Goal: Transaction & Acquisition: Book appointment/travel/reservation

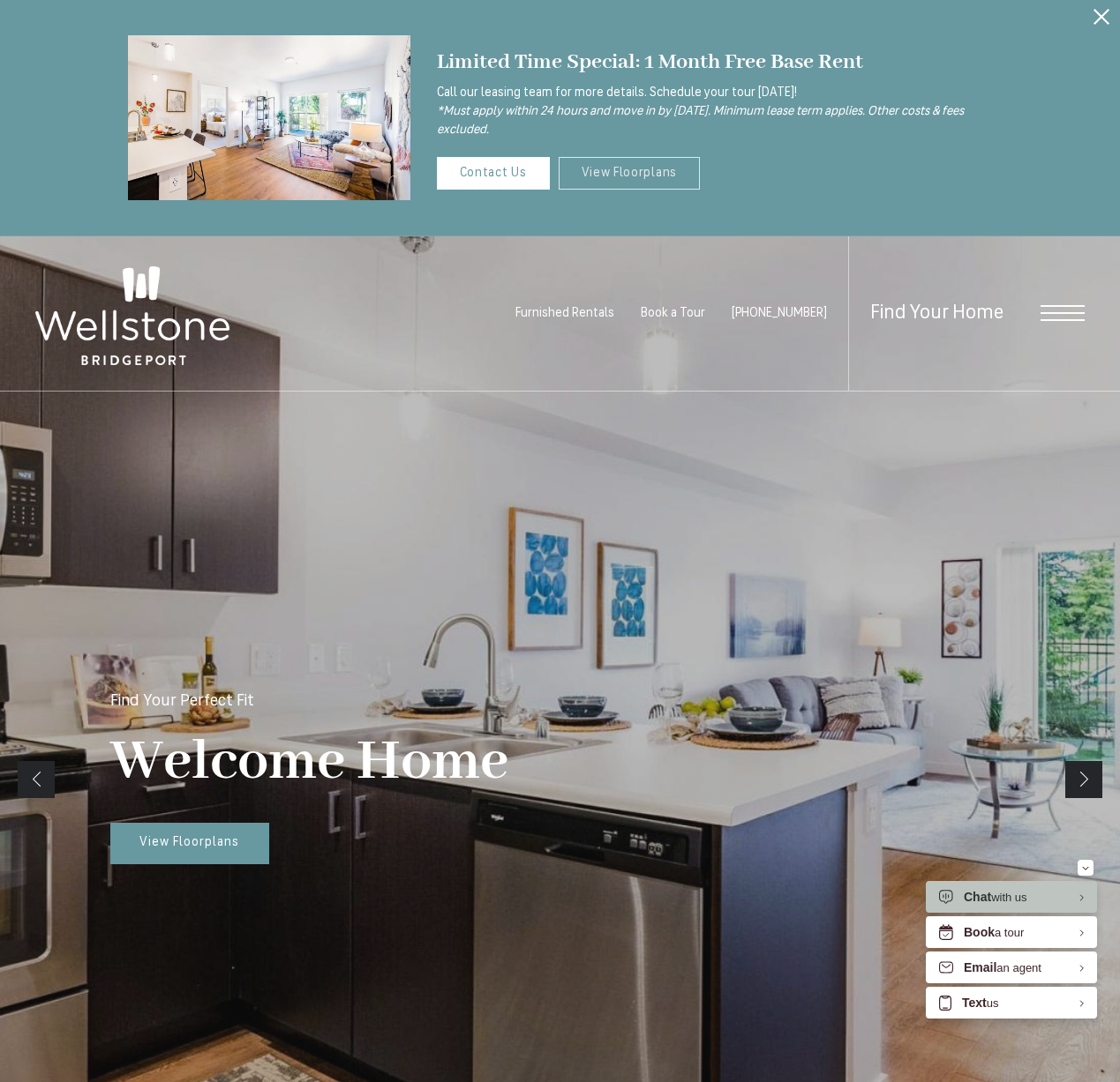
click at [608, 167] on link "View Floorplans" at bounding box center [630, 173] width 142 height 33
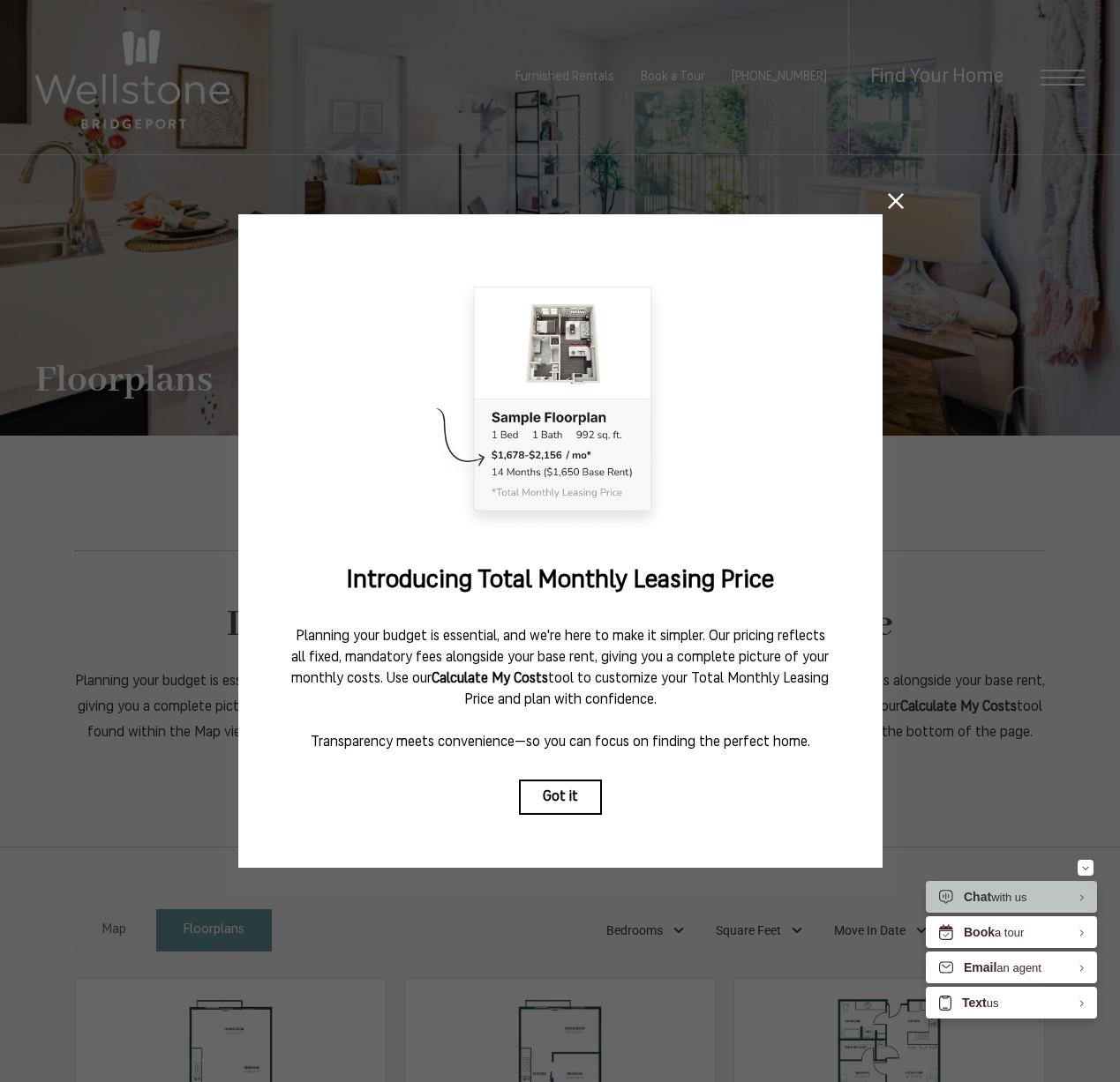
click at [557, 775] on div "Introducing Total Monthly Leasing Price Planning your budget is essential, and …" at bounding box center [560, 541] width 644 height 654
click at [567, 793] on button "Got it" at bounding box center [560, 798] width 83 height 36
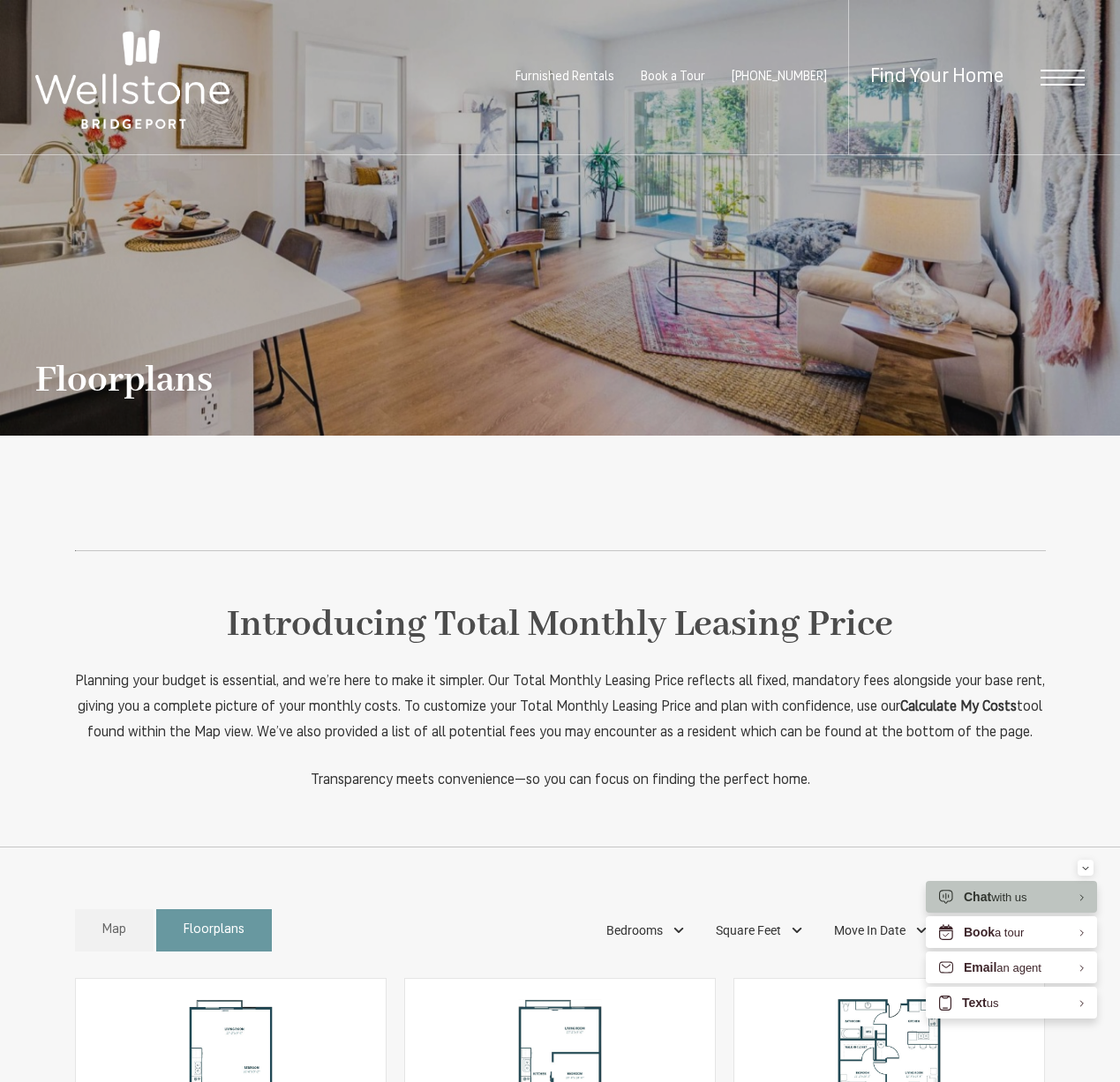
click at [567, 78] on span "Furnished Rentals" at bounding box center [565, 76] width 99 height 13
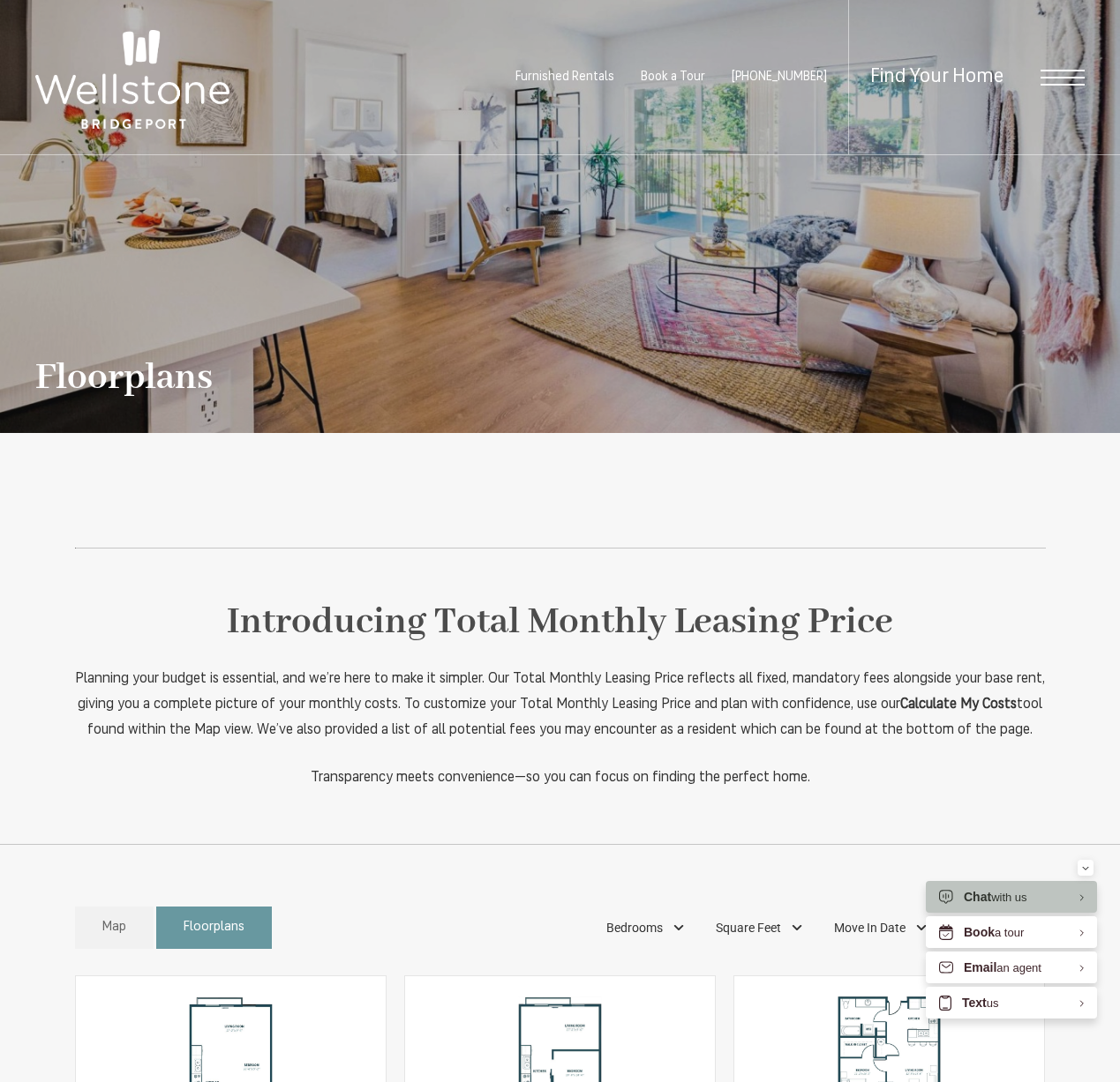
click at [1048, 85] on div "Find Your Home" at bounding box center [966, 77] width 236 height 154
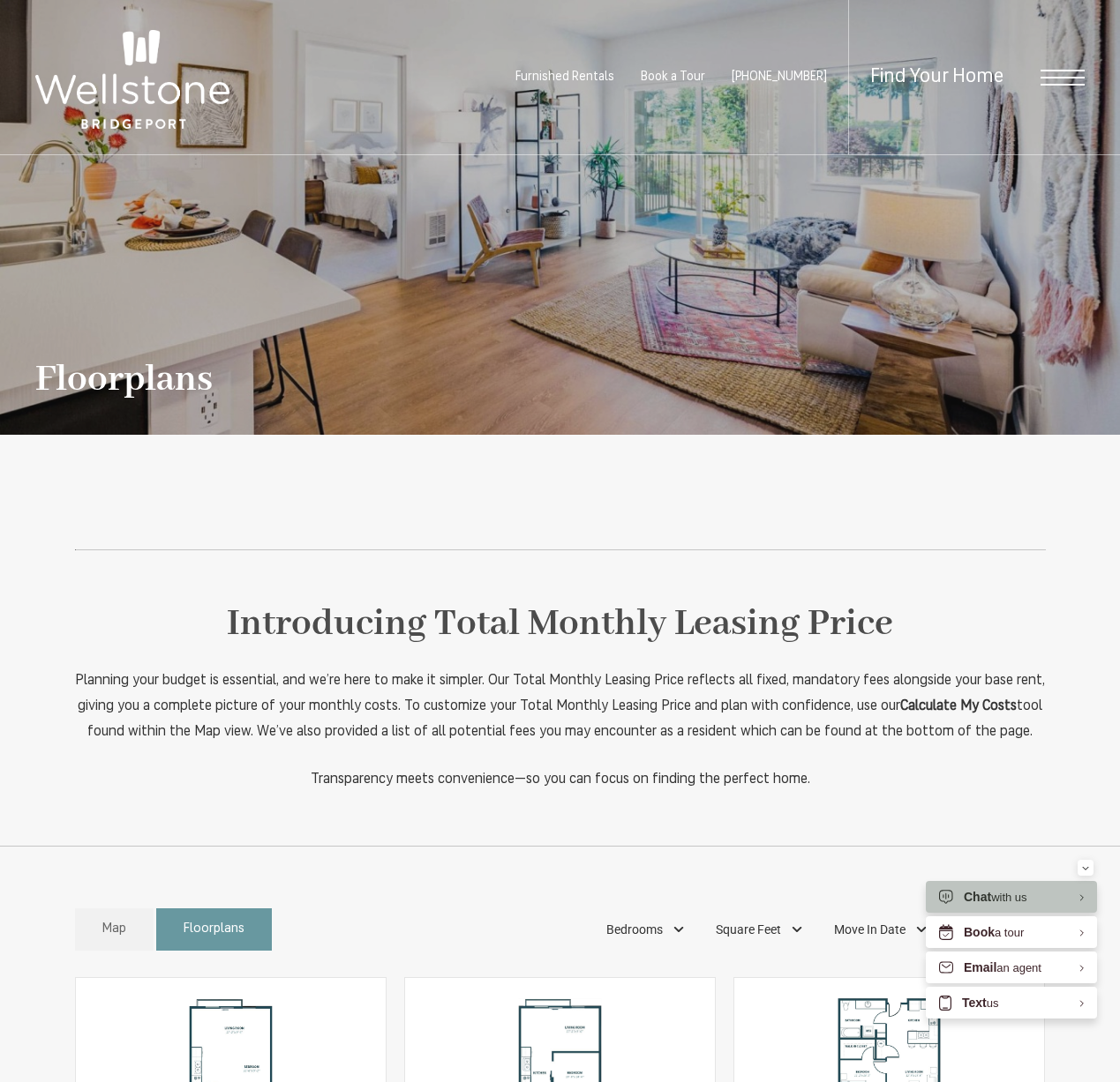
click at [1055, 77] on span "Open Menu" at bounding box center [1062, 78] width 44 height 2
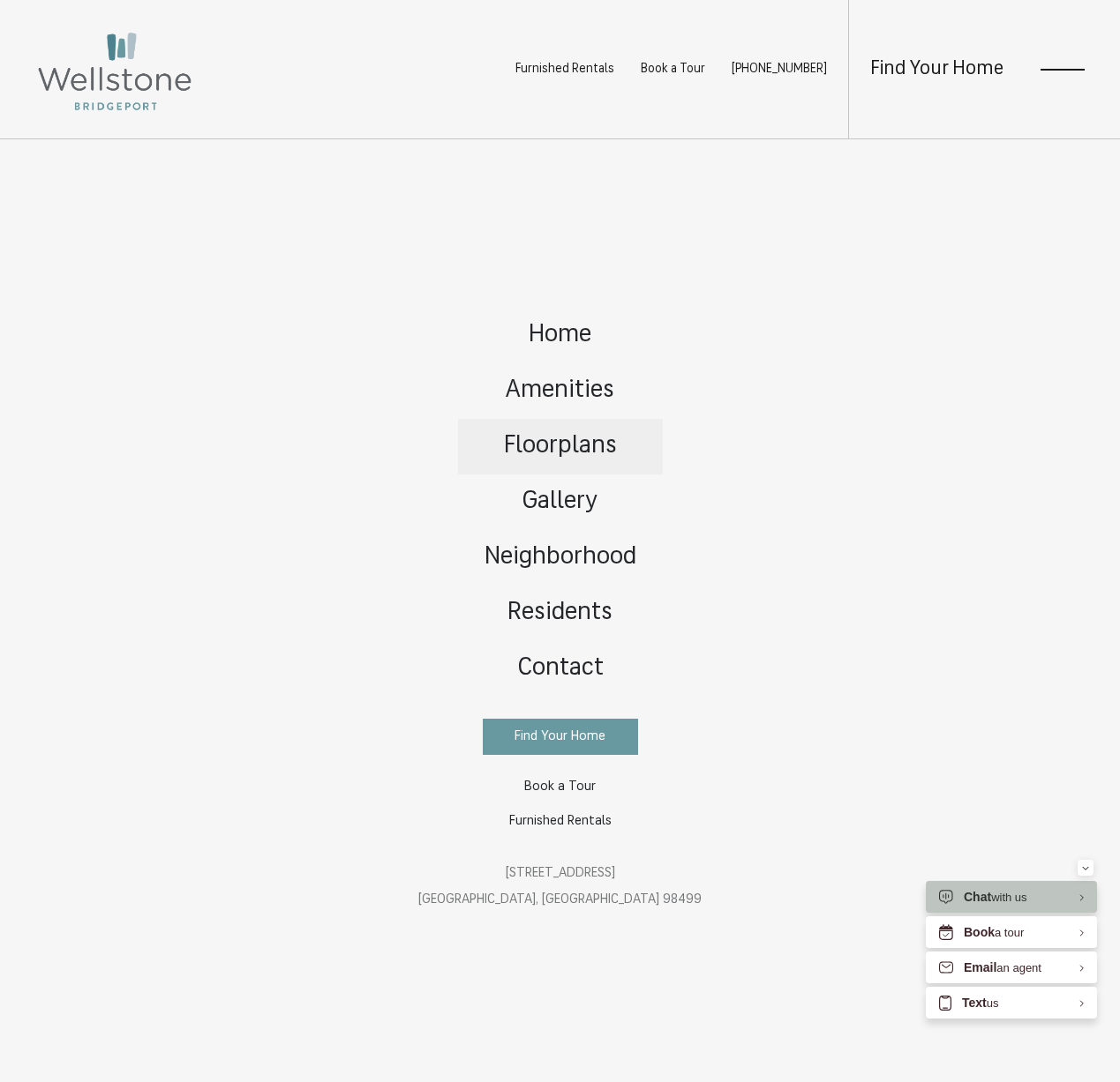
click at [537, 443] on span "Floorplans" at bounding box center [560, 446] width 113 height 25
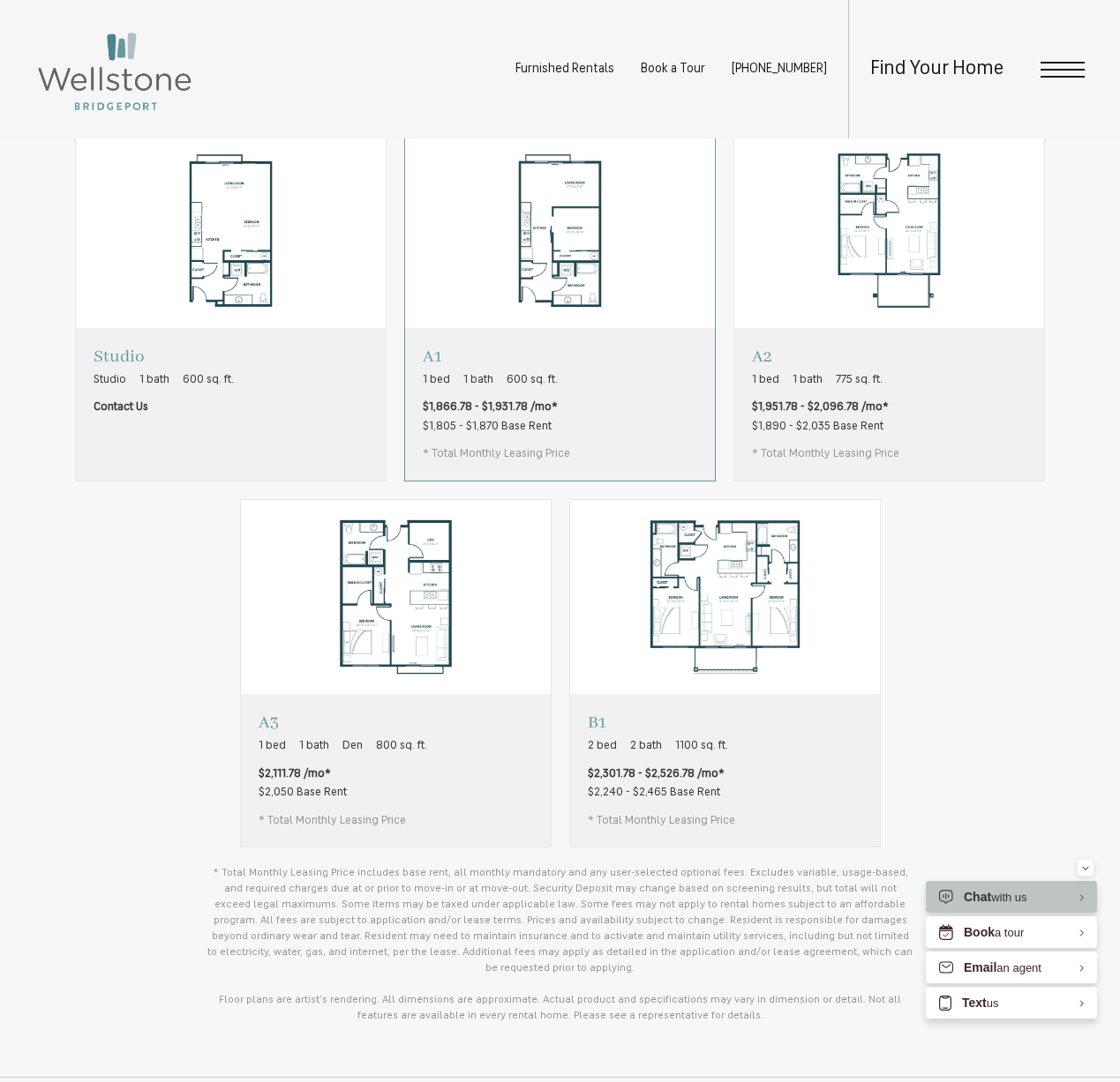
scroll to position [841, 0]
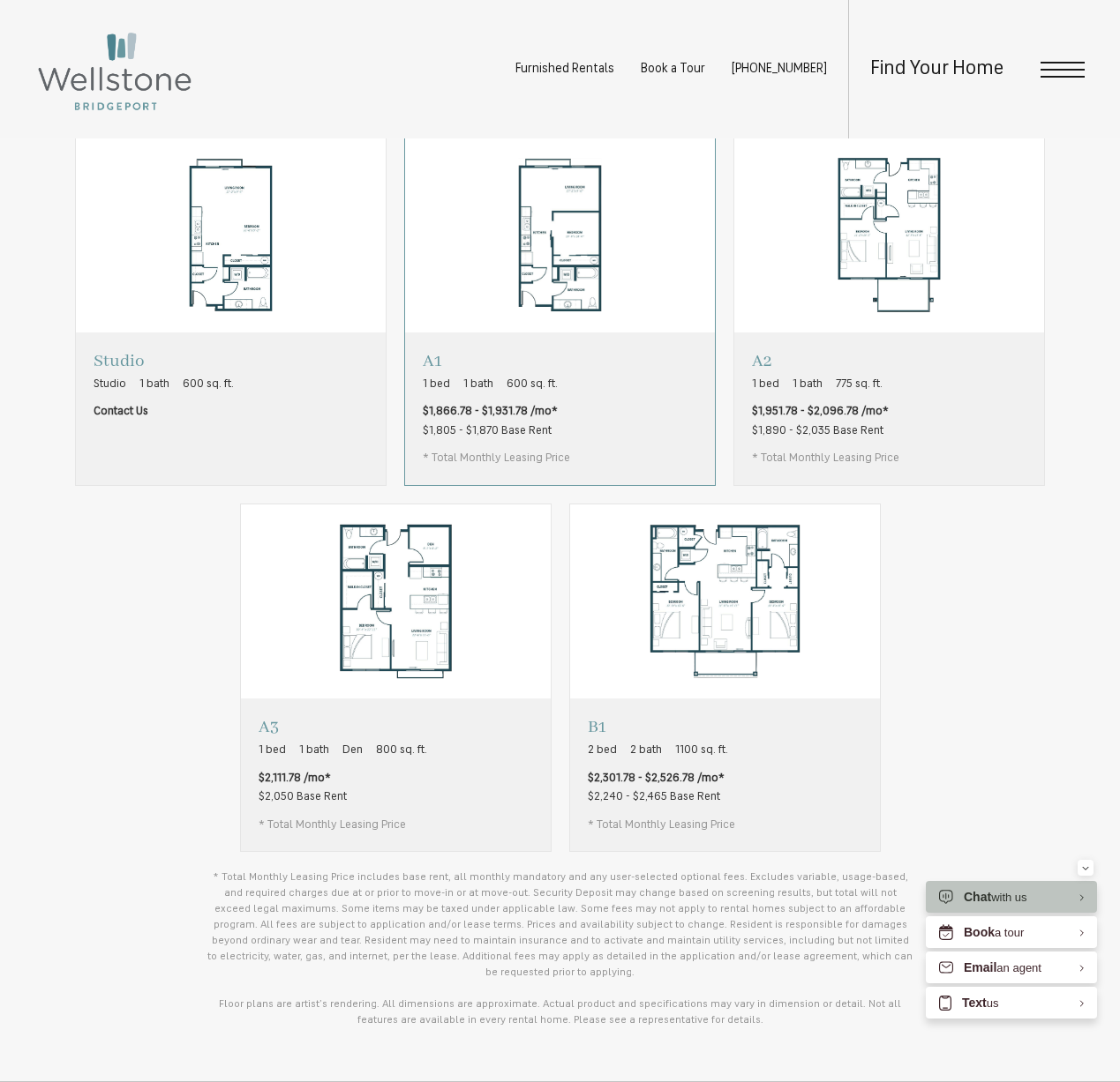
click at [546, 372] on p "A1" at bounding box center [496, 361] width 147 height 22
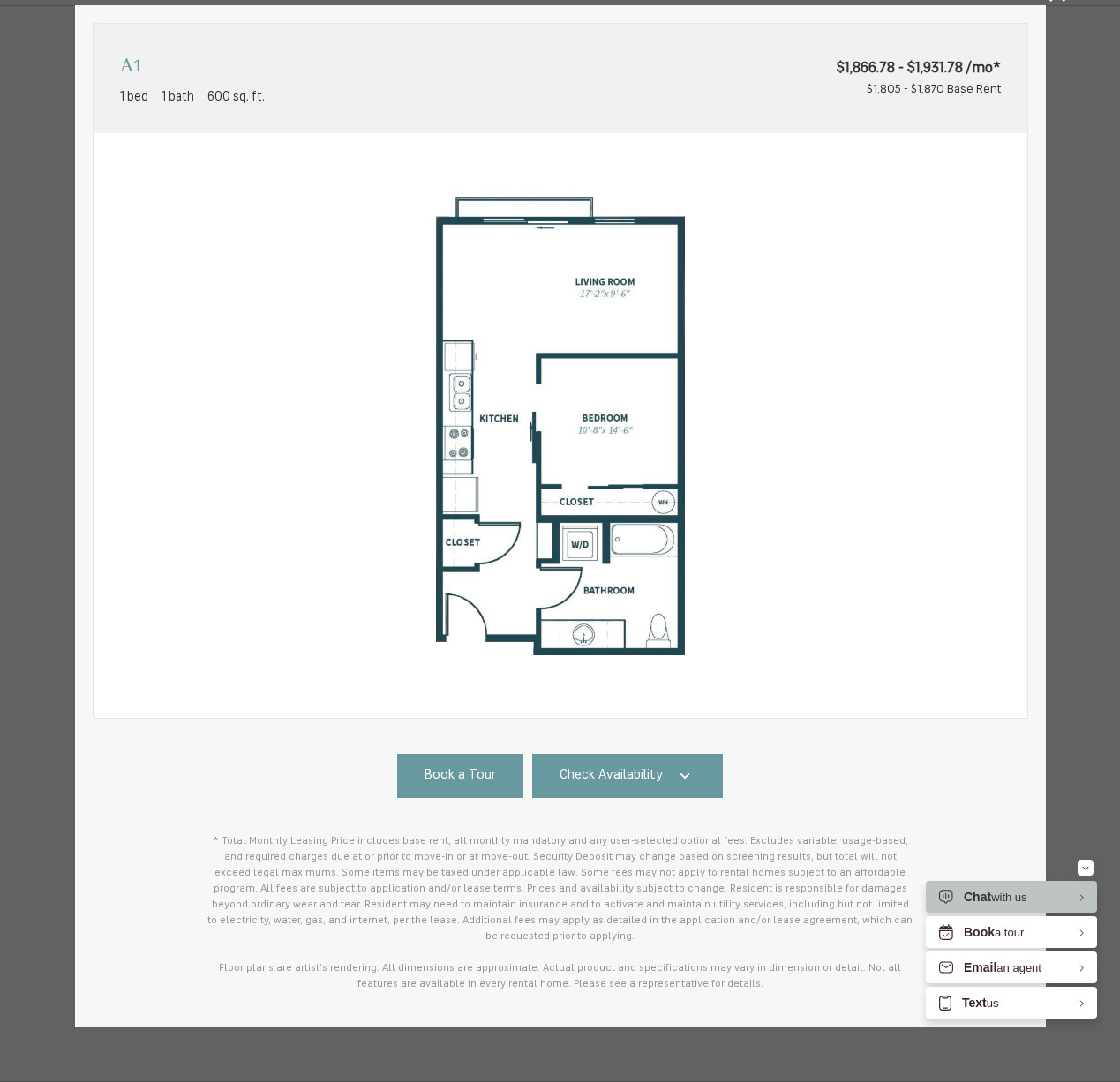
scroll to position [64, 0]
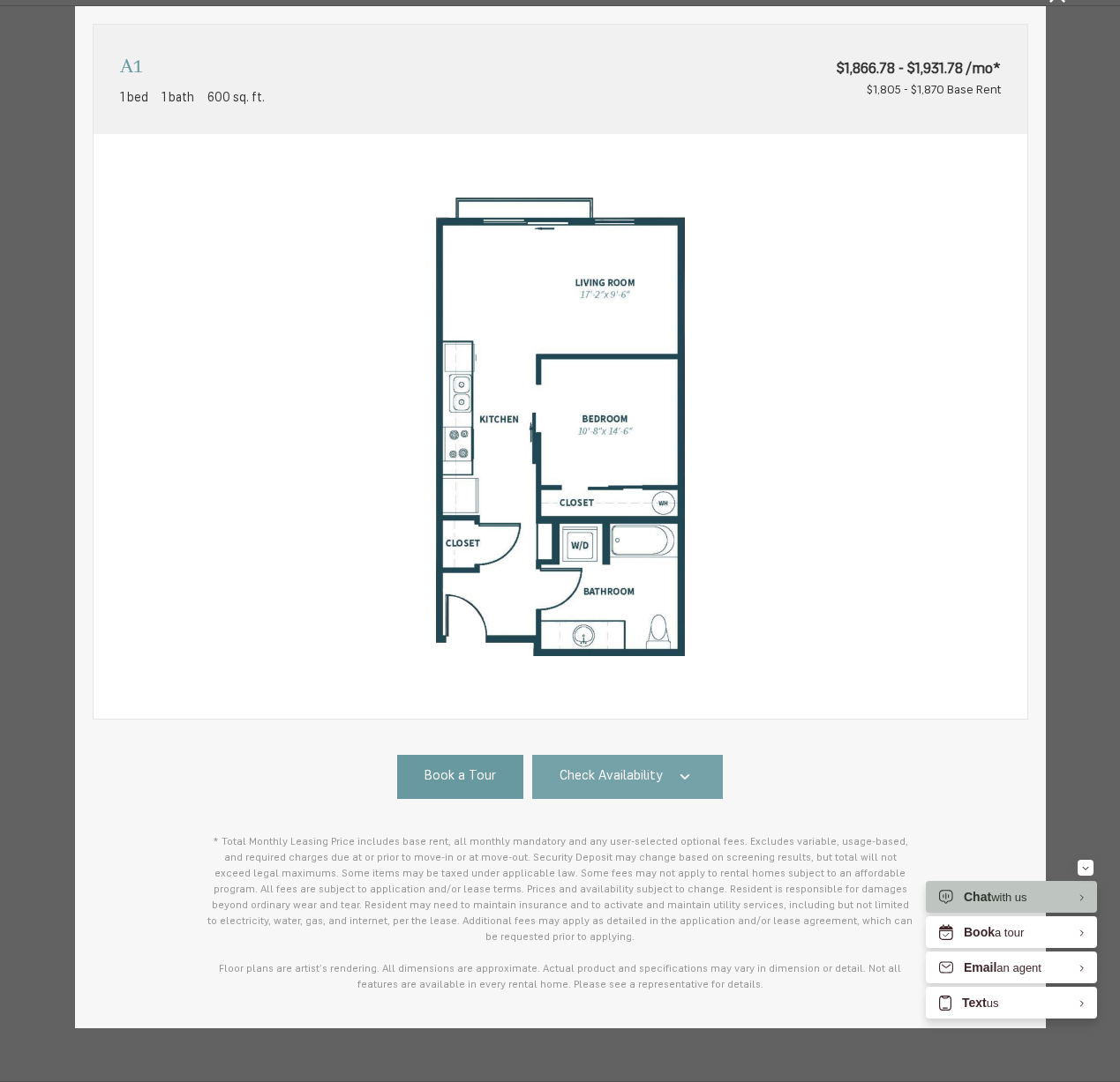
click at [613, 773] on span "Check Availability" at bounding box center [611, 777] width 104 height 21
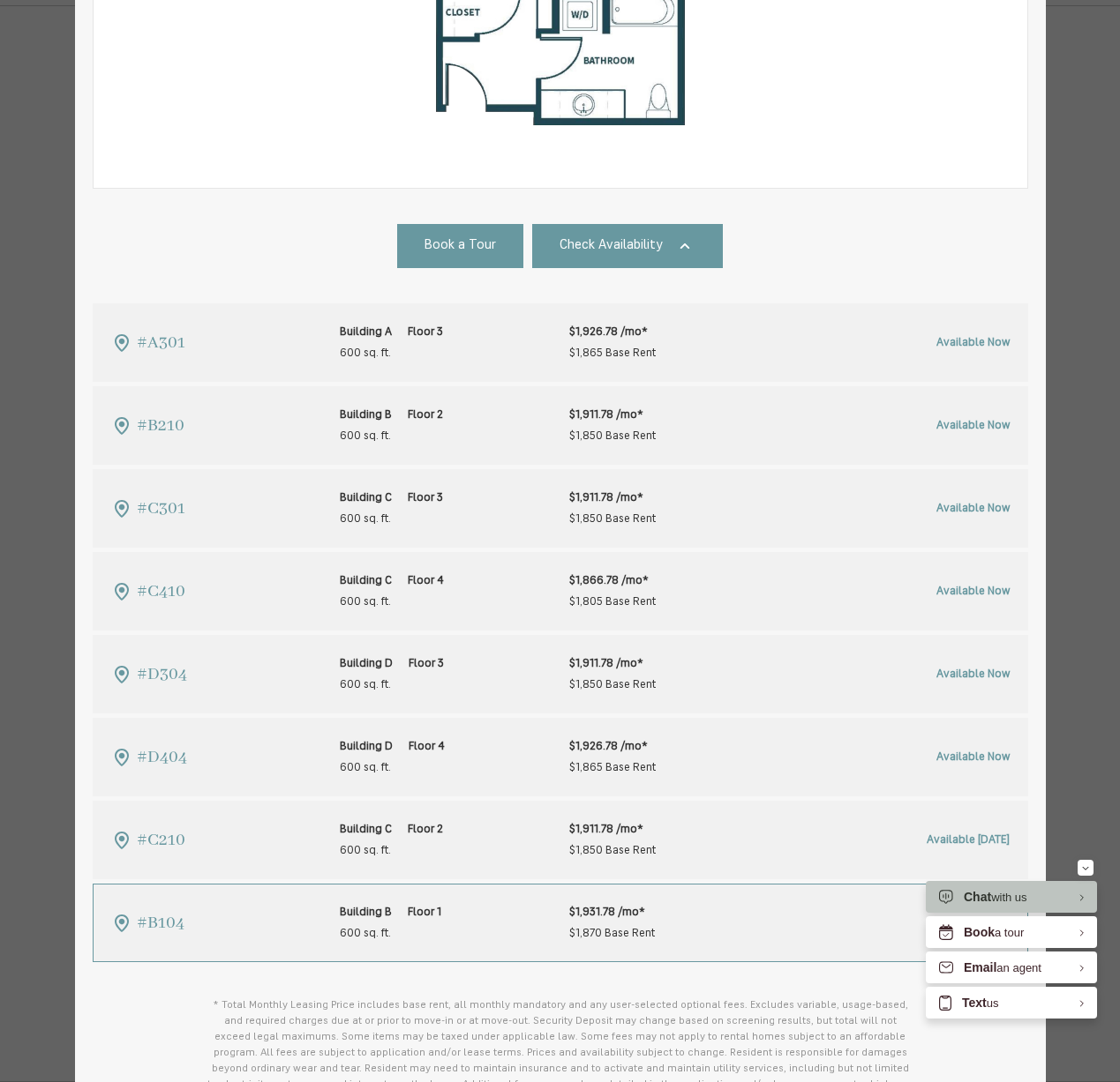
scroll to position [759, 0]
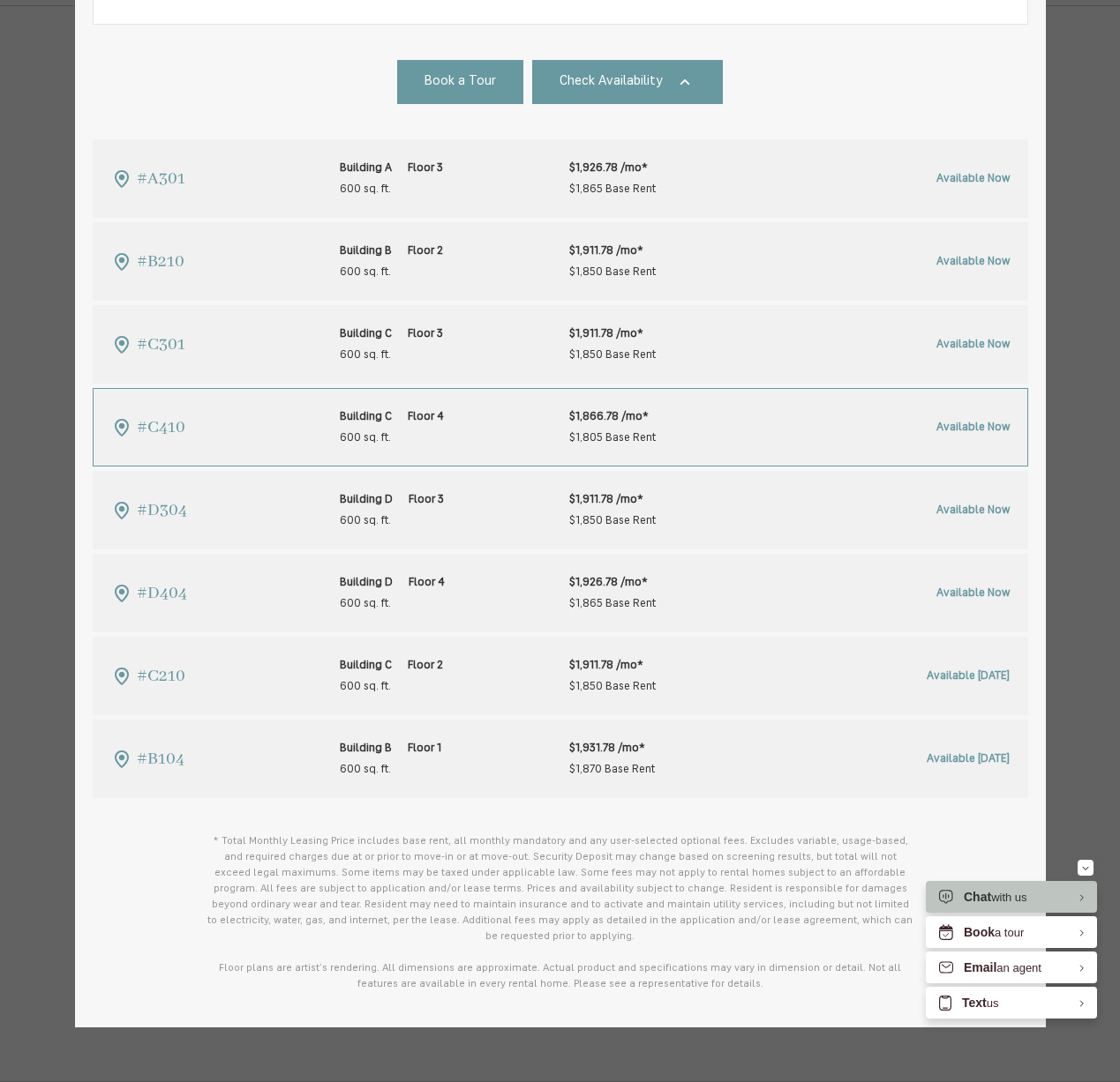
click at [157, 420] on span "#C410" at bounding box center [160, 427] width 48 height 29
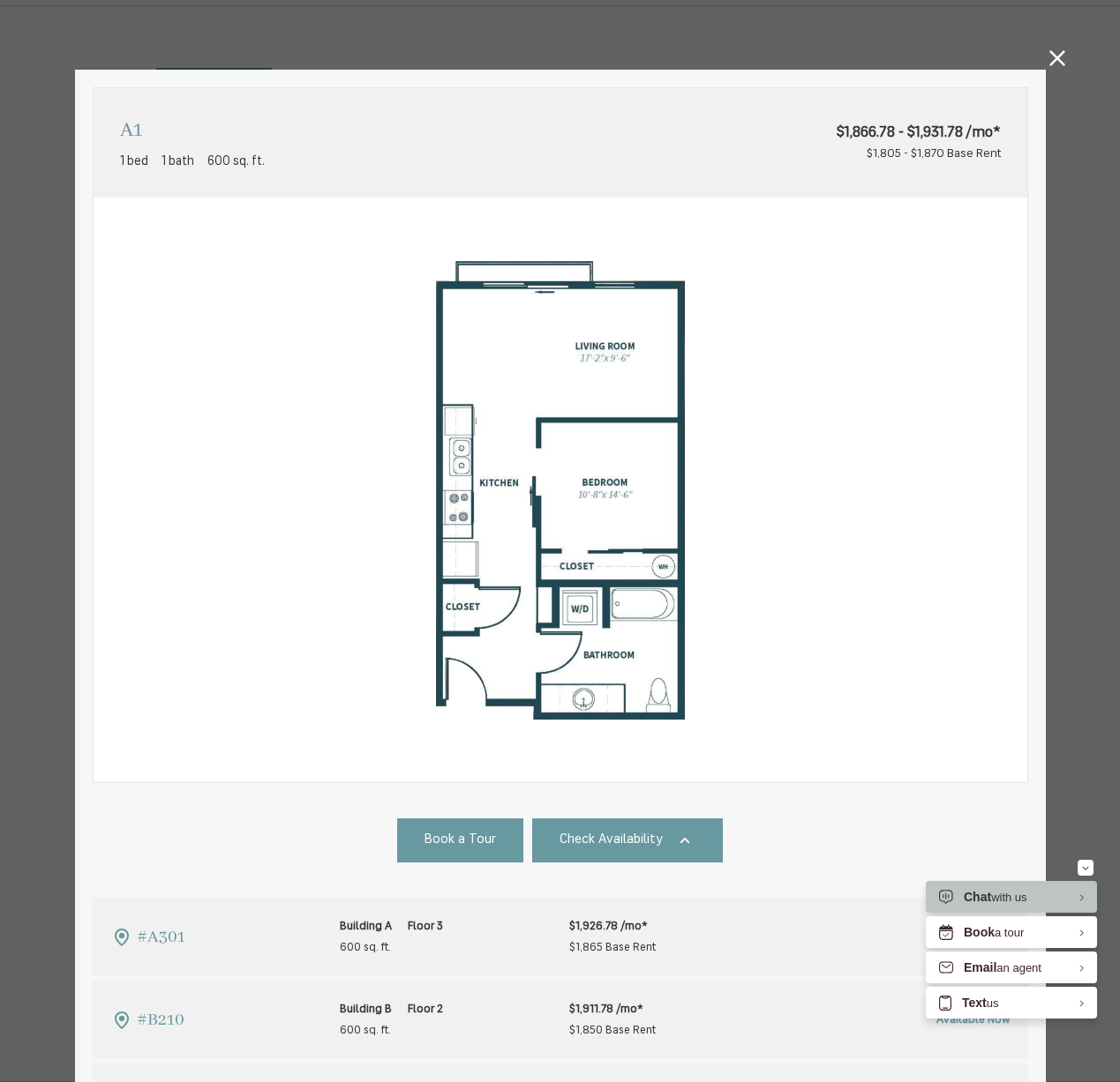
scroll to position [841, 0]
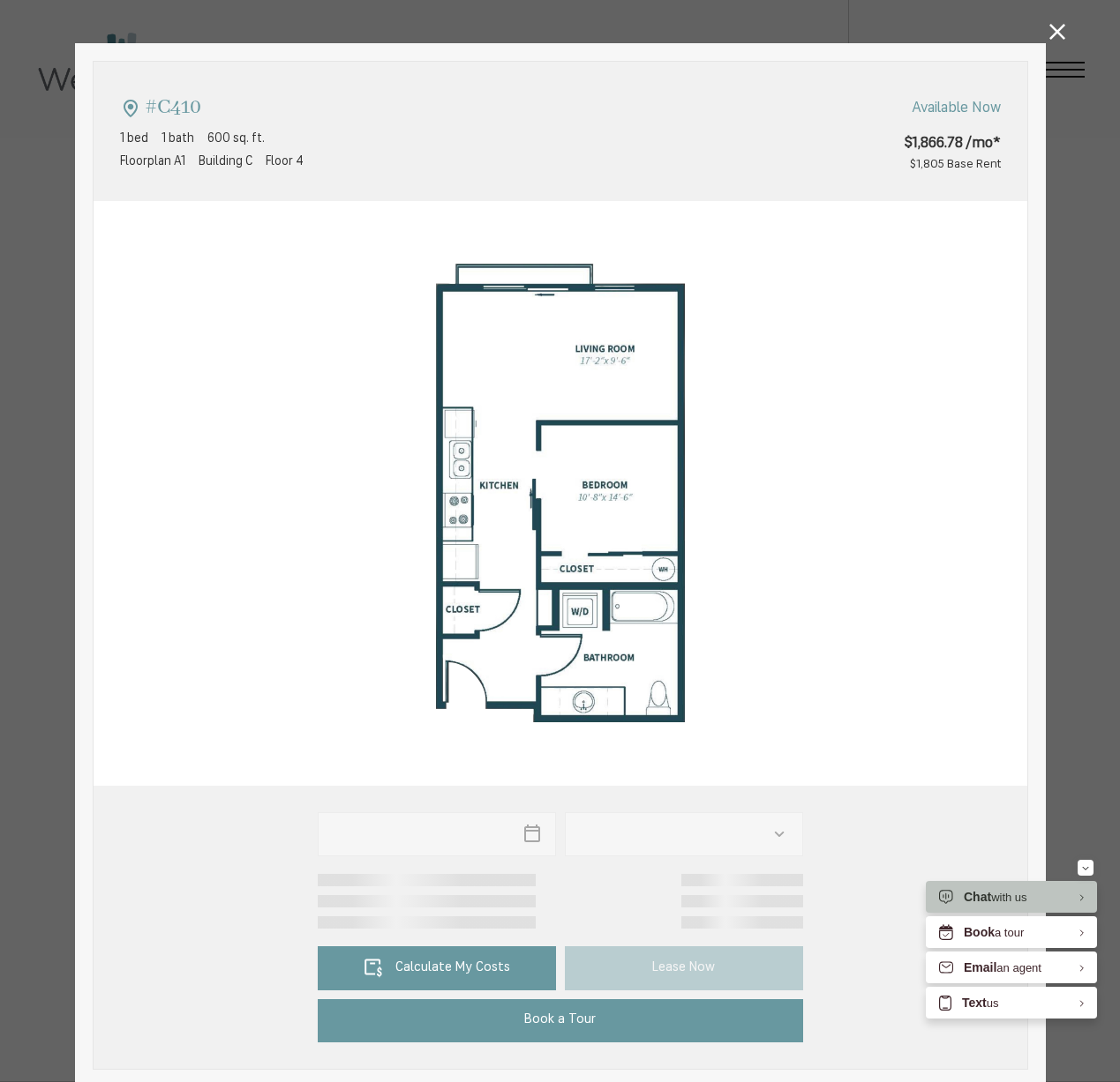
type input "**********"
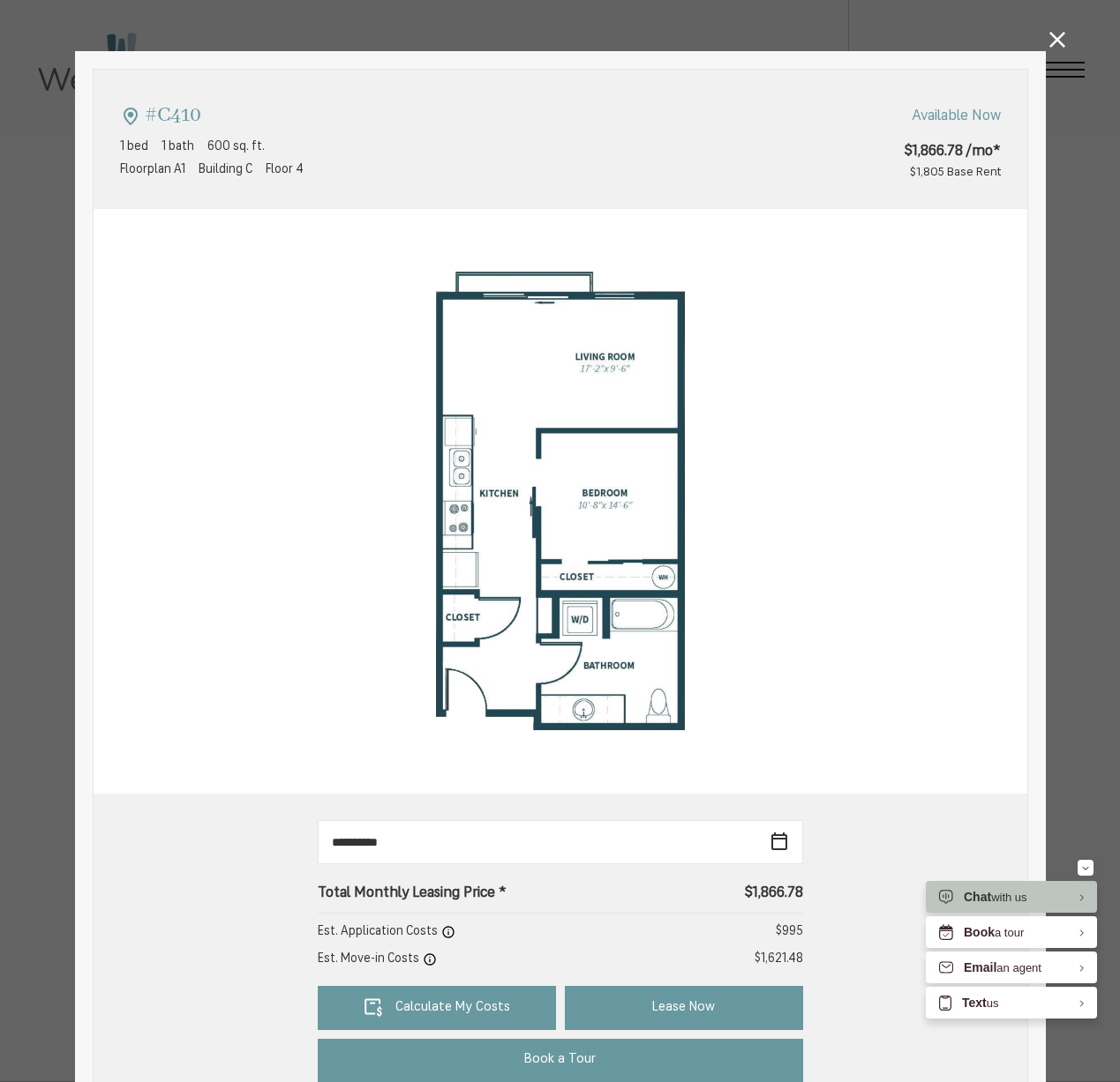
scroll to position [22, 0]
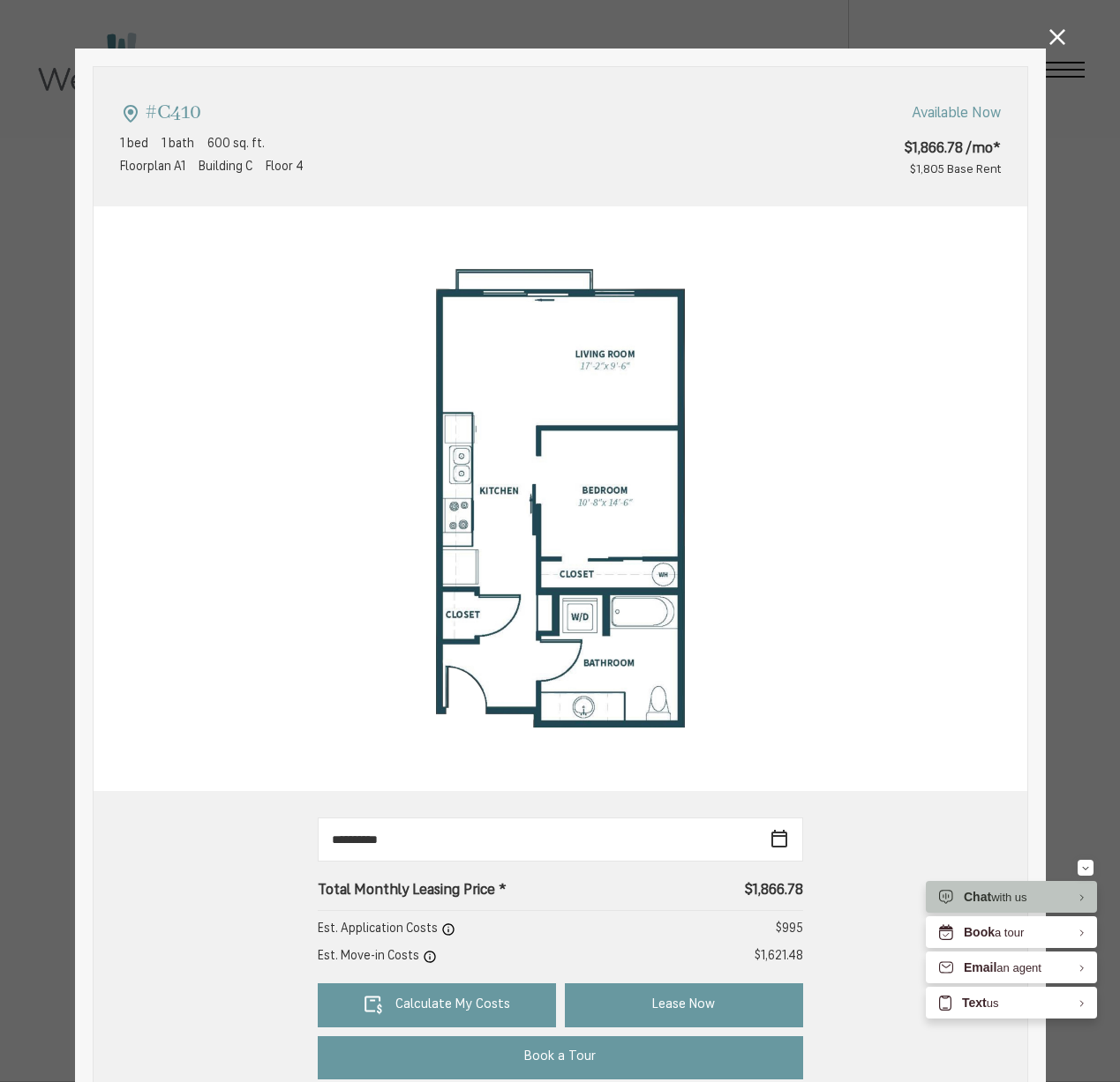
click at [1048, 48] on div "#C410 1 bed 1 bath 600 sq. ft. [STREET_ADDRESS] Available Now $1,866.78 /mo* $1…" at bounding box center [560, 541] width 1120 height 1082
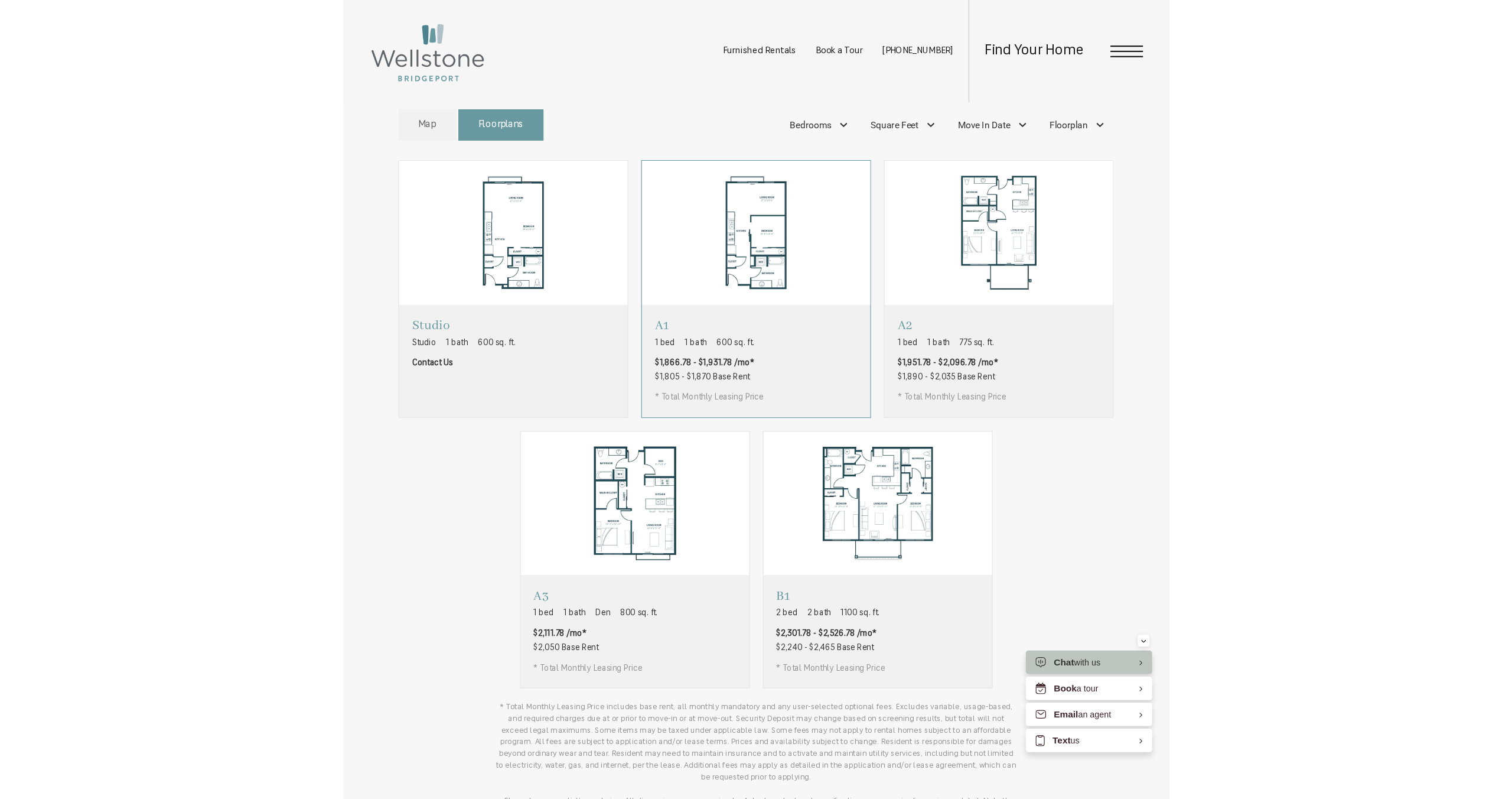
scroll to position [511, 0]
